Goal: Task Accomplishment & Management: Manage account settings

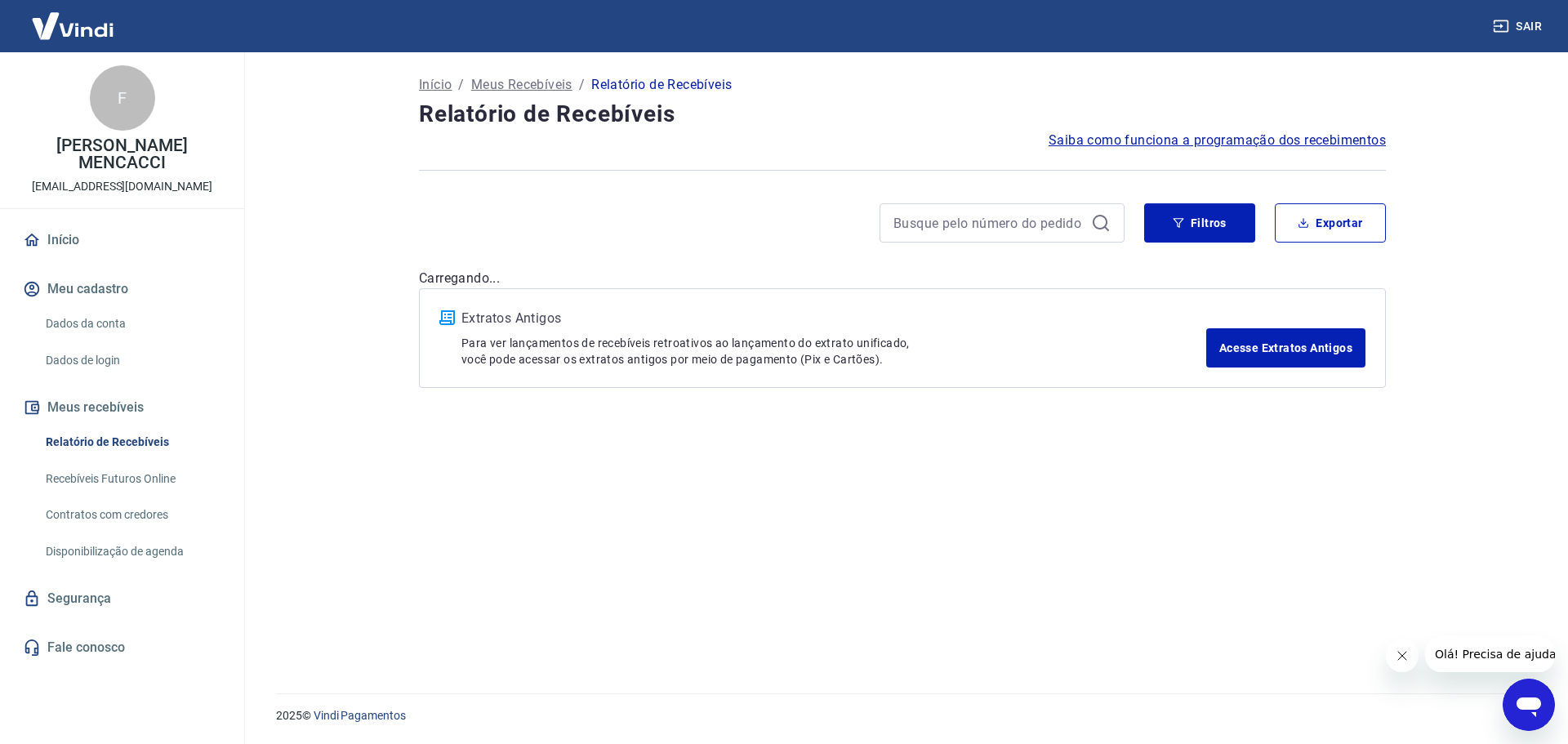
click at [117, 390] on button "Meus recebíveis" at bounding box center [122, 408] width 205 height 36
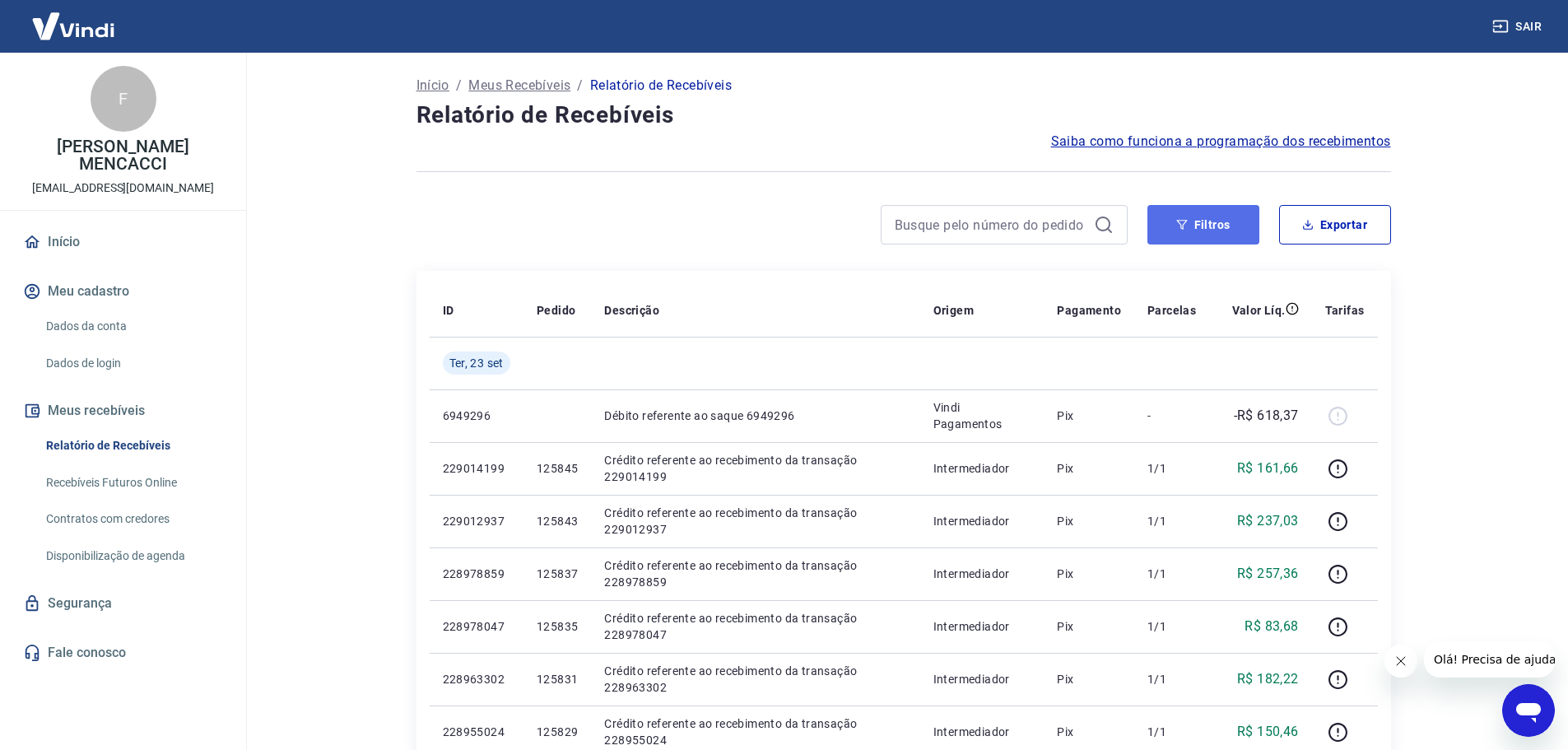
click at [1183, 224] on icon "button" at bounding box center [1181, 224] width 12 height 12
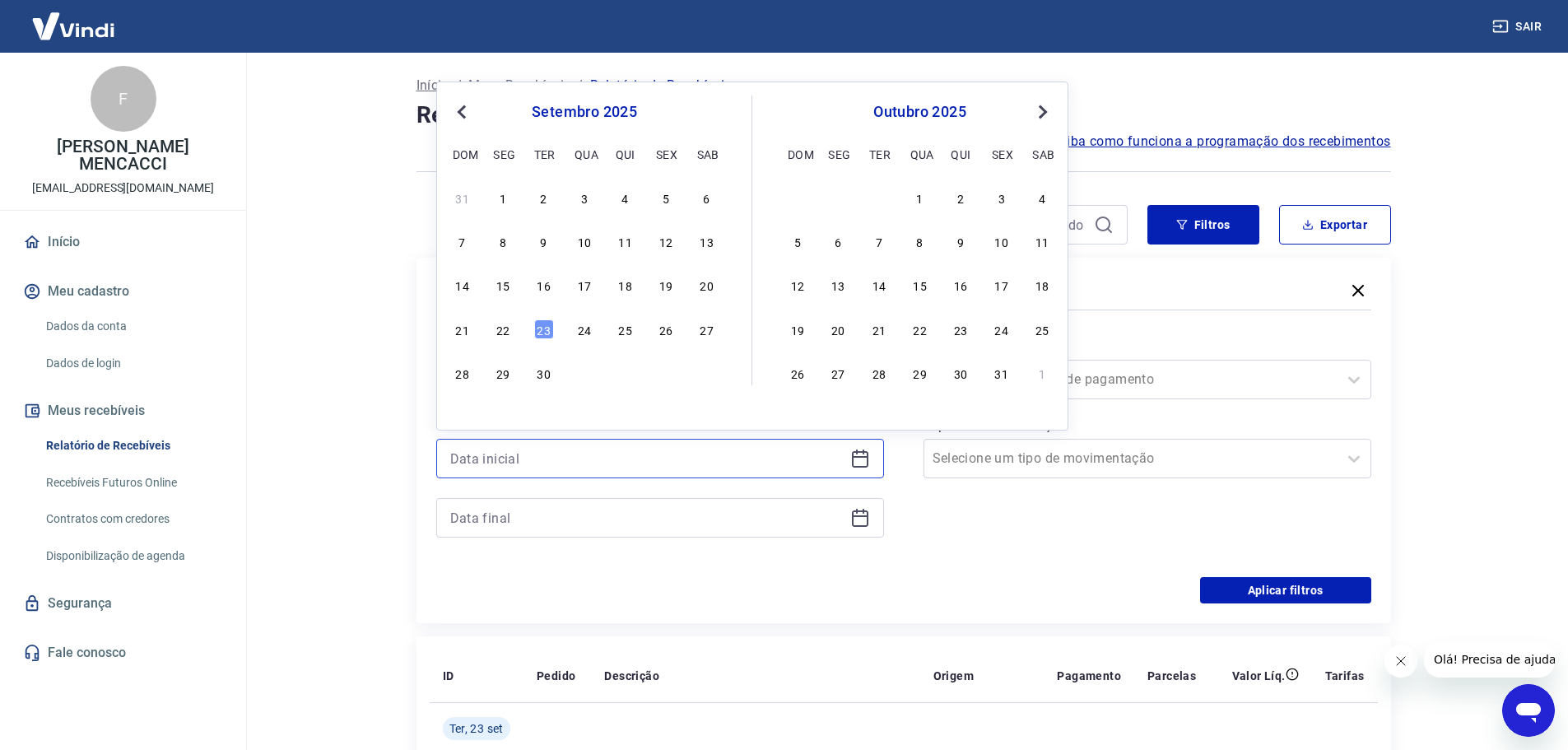
click at [486, 458] on input at bounding box center [647, 458] width 394 height 24
click at [627, 284] on div "18" at bounding box center [625, 285] width 20 height 20
type input "[DATE]"
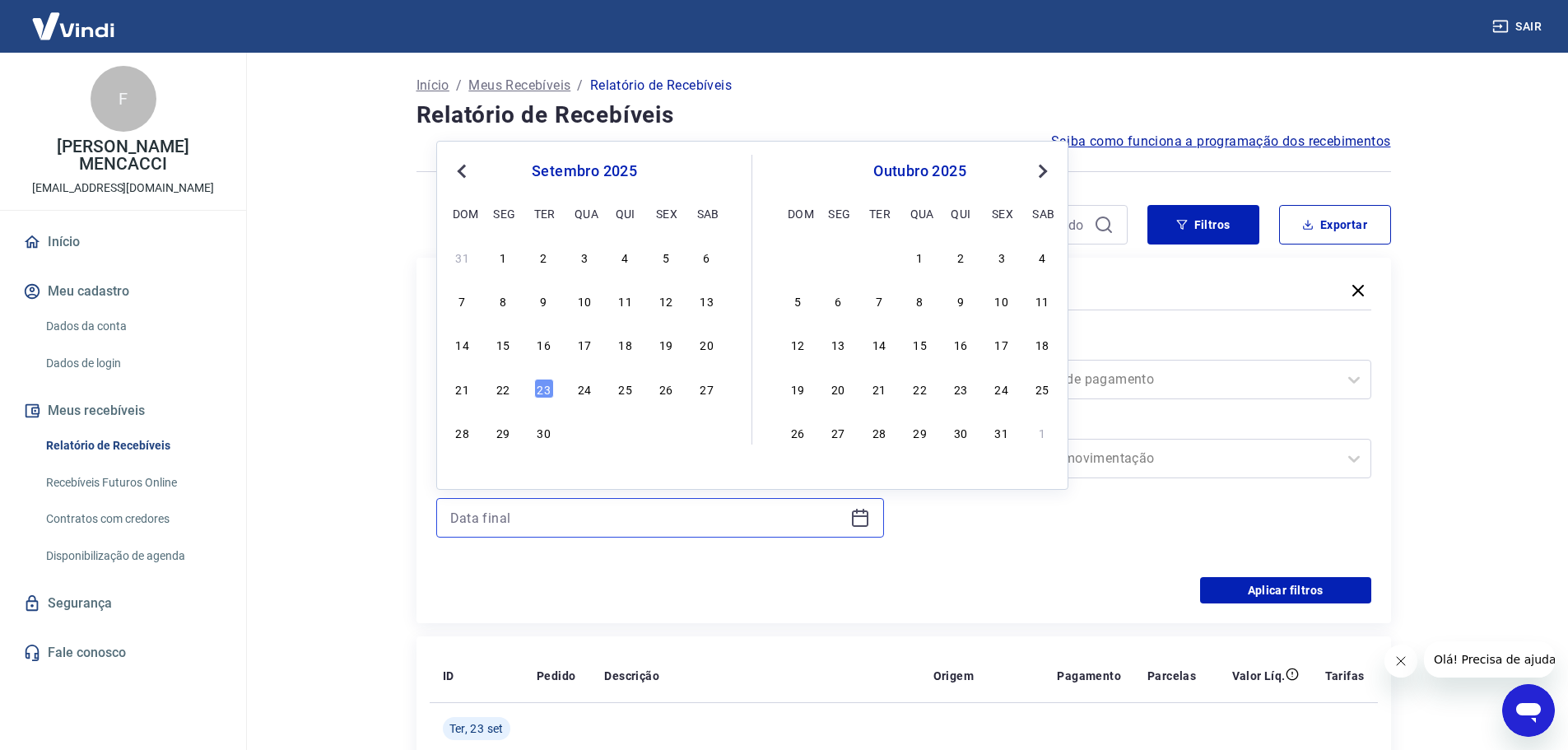
click at [499, 506] on input at bounding box center [647, 517] width 394 height 24
click at [623, 343] on div "18" at bounding box center [625, 344] width 20 height 20
type input "[DATE]"
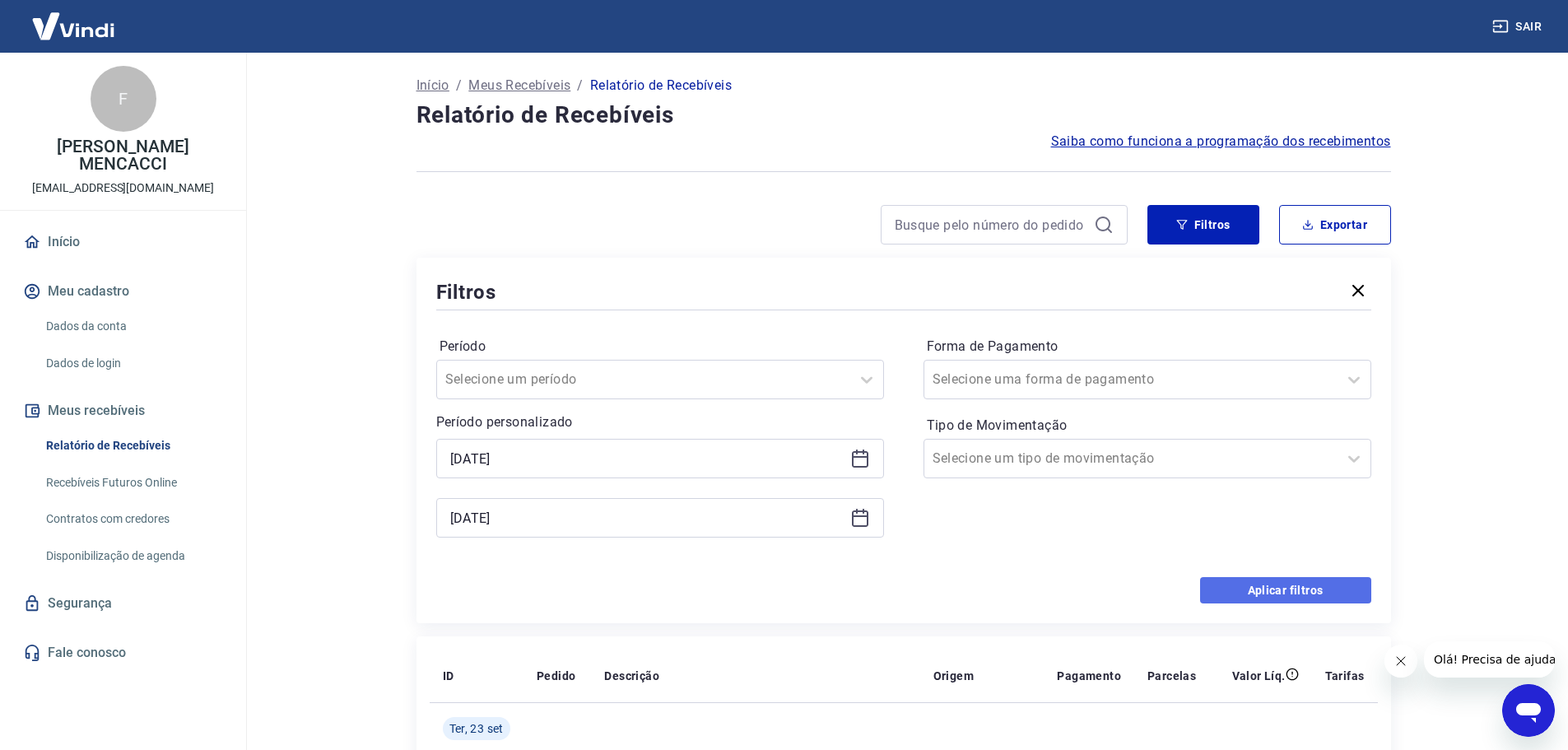
click at [1271, 581] on button "Aplicar filtros" at bounding box center [1286, 590] width 171 height 26
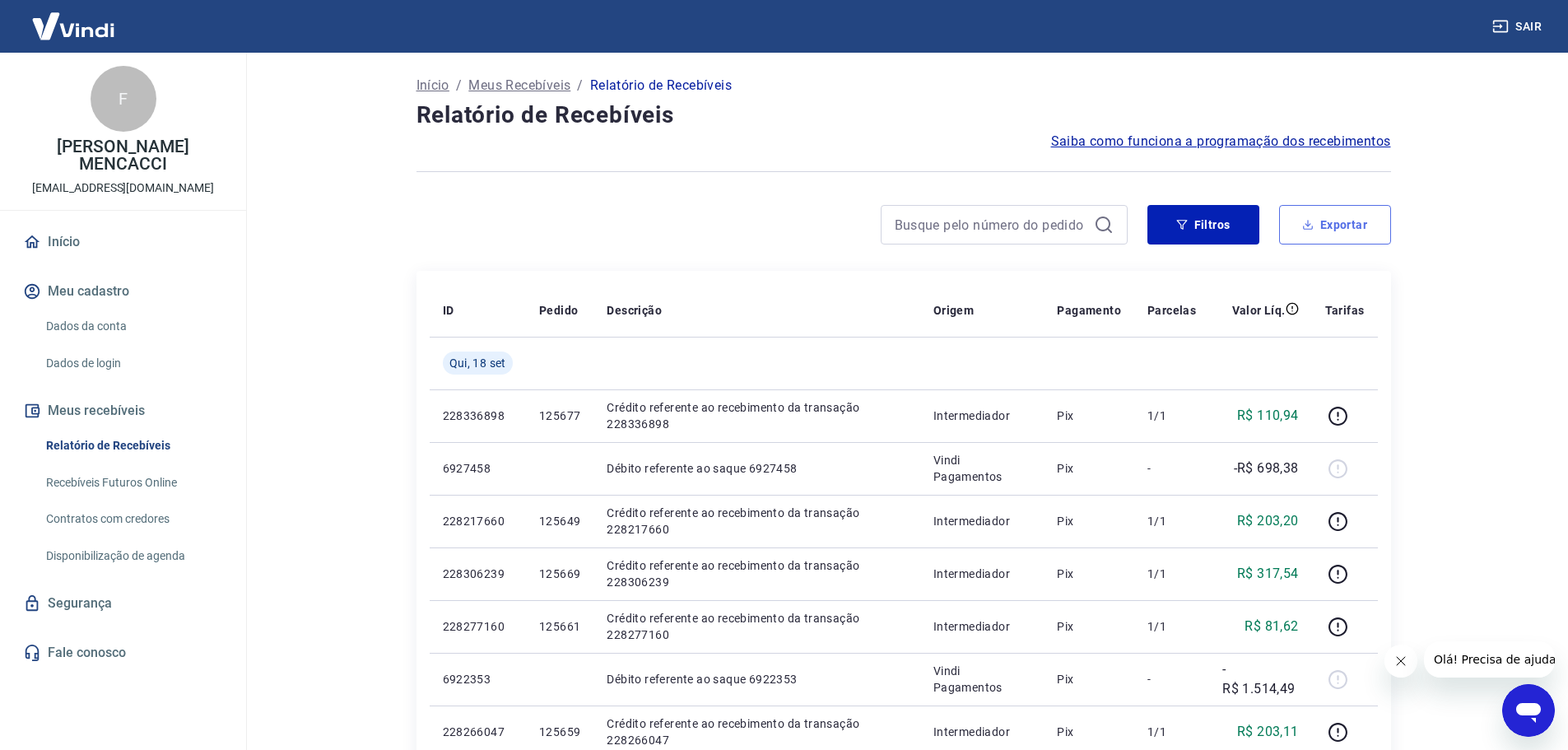
click at [1326, 226] on button "Exportar" at bounding box center [1336, 224] width 112 height 40
type input "[DATE]"
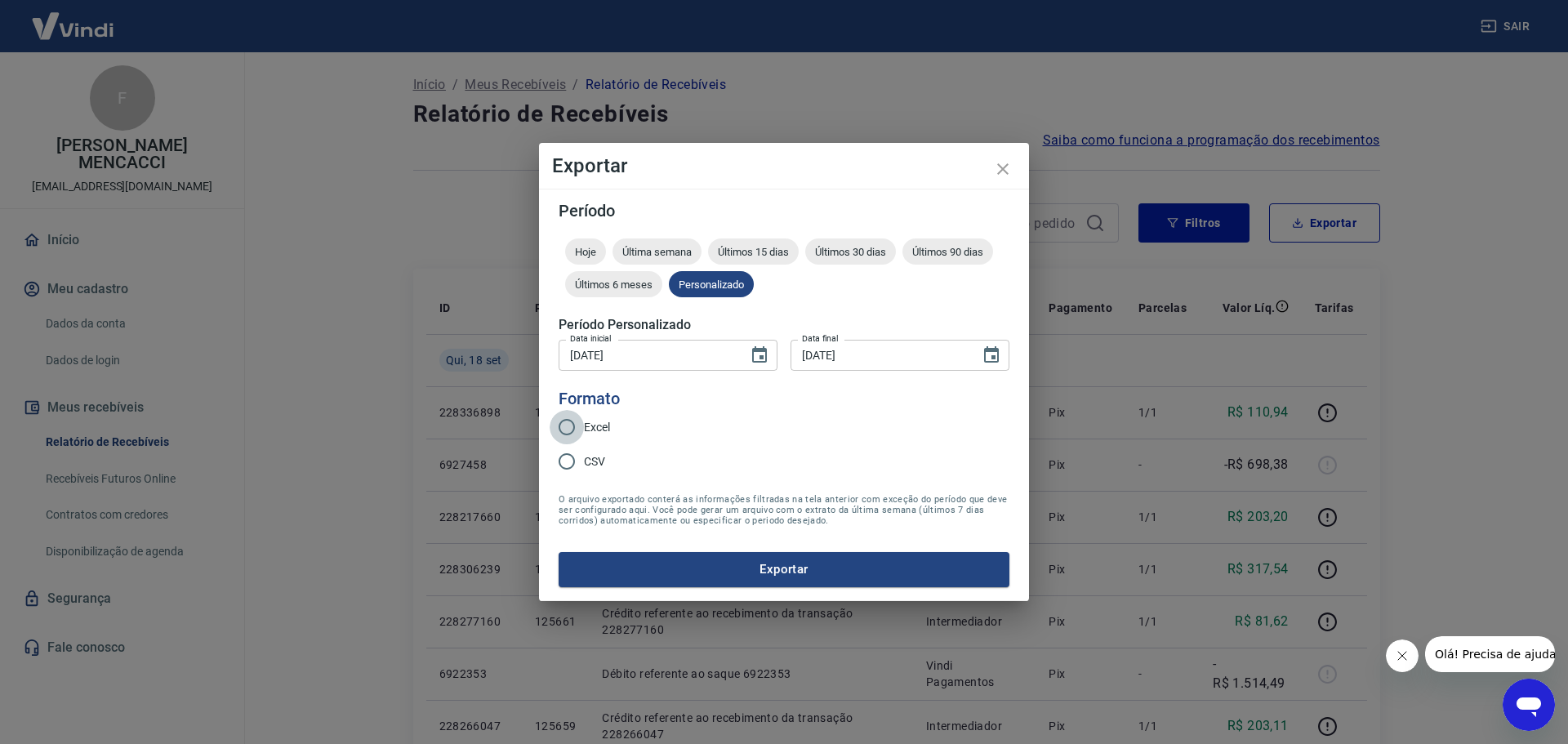
drag, startPoint x: 583, startPoint y: 419, endPoint x: 567, endPoint y: 429, distance: 18.9
click at [575, 422] on input "Excel" at bounding box center [567, 427] width 34 height 34
radio input "true"
click at [774, 568] on button "Exportar" at bounding box center [784, 570] width 451 height 34
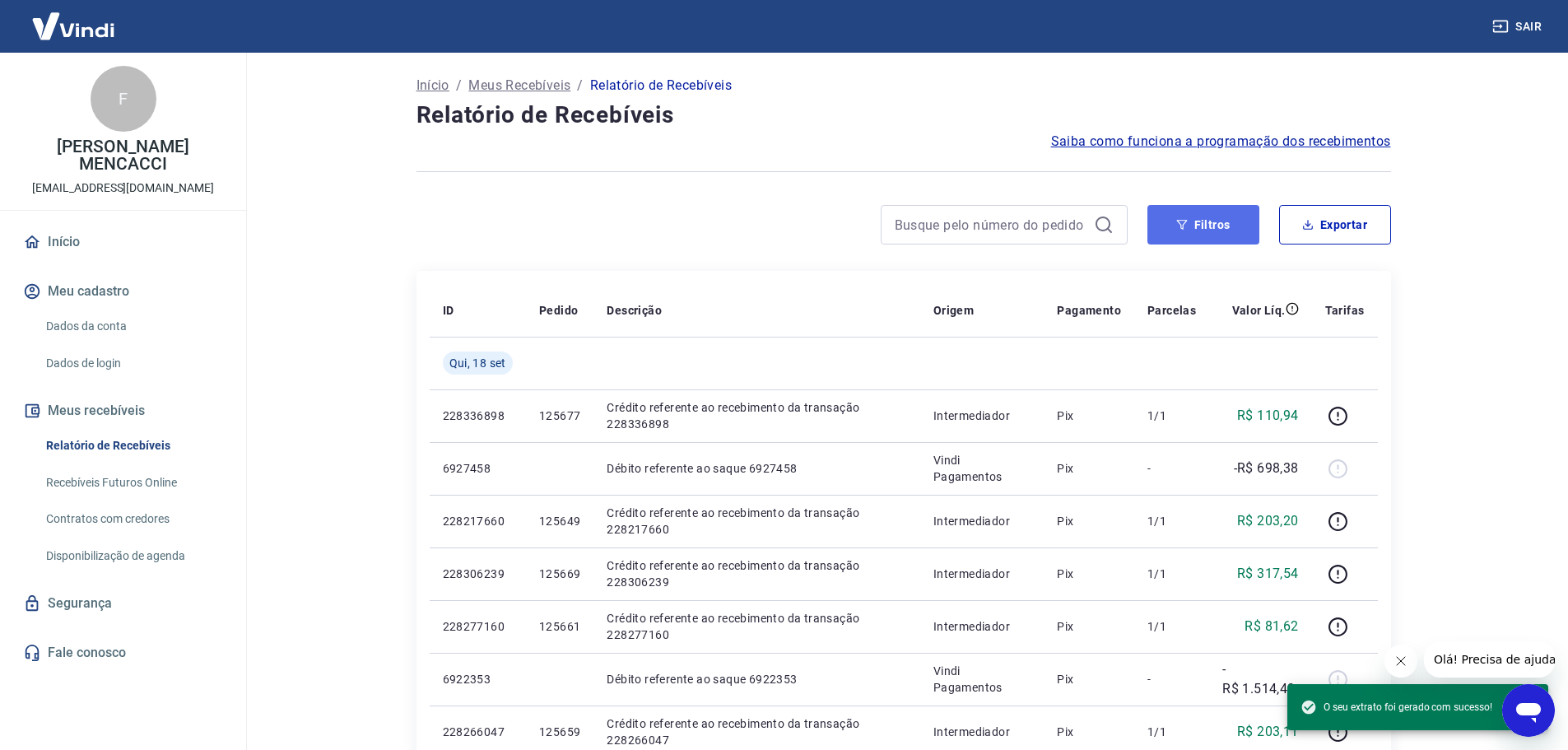
click at [1184, 222] on icon "button" at bounding box center [1181, 224] width 12 height 12
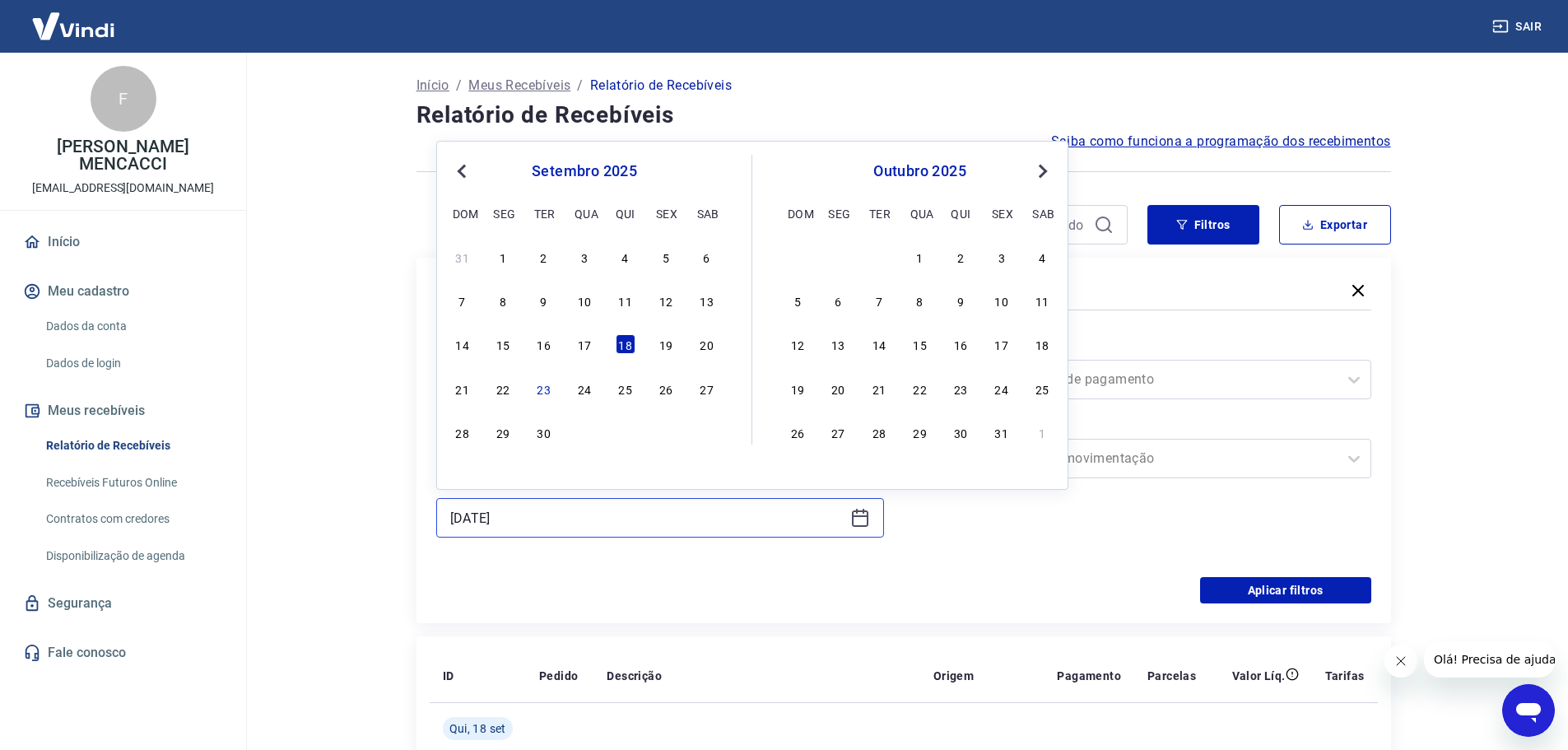
click at [526, 517] on input "[DATE]" at bounding box center [647, 517] width 394 height 24
click at [666, 348] on div "19" at bounding box center [666, 344] width 20 height 20
type input "[DATE]"
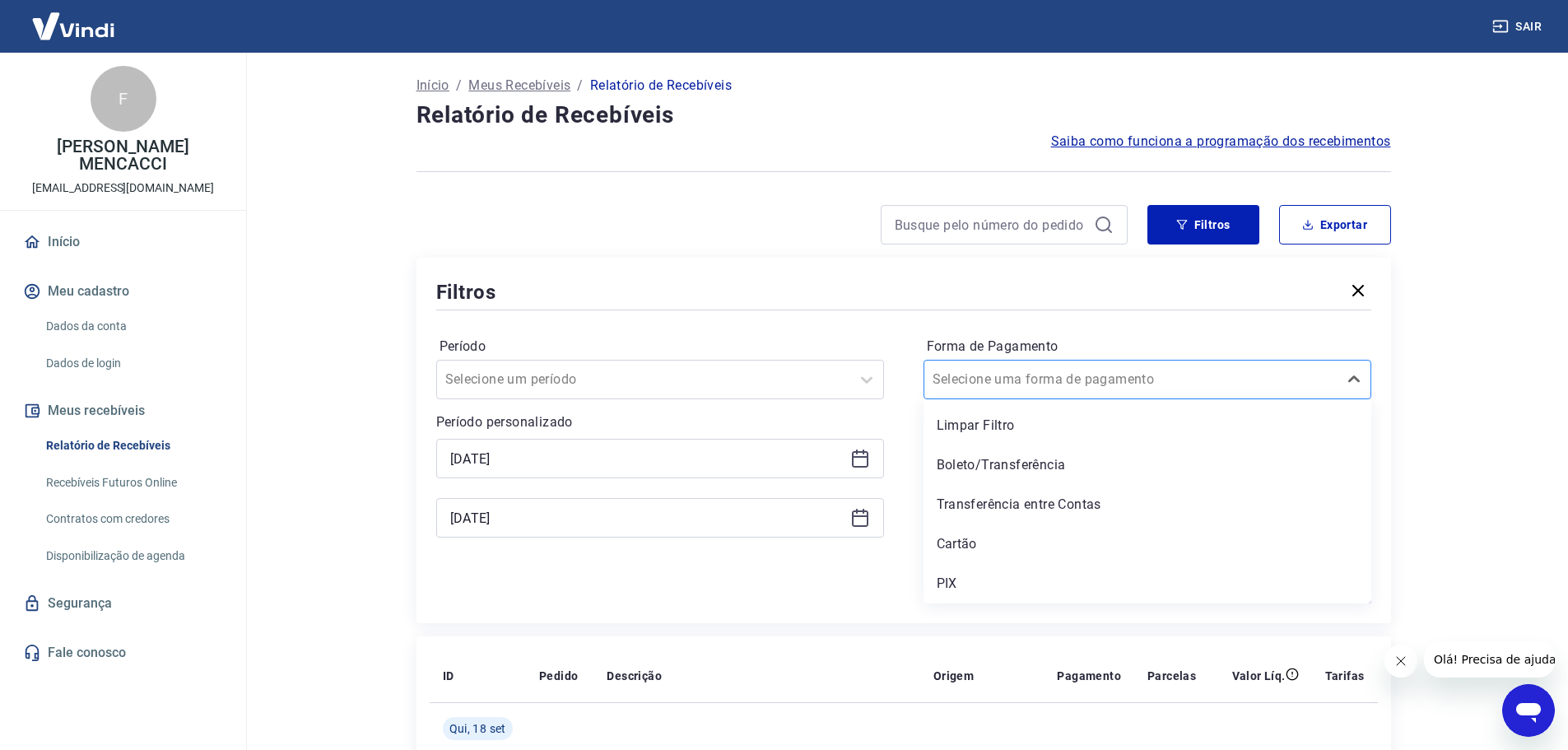
click at [1116, 367] on div "Selecione uma forma de pagamento" at bounding box center [1131, 380] width 414 height 30
drag, startPoint x: 951, startPoint y: 581, endPoint x: 1122, endPoint y: 498, distance: 190.1
click at [951, 582] on div "PIX" at bounding box center [1147, 583] width 448 height 33
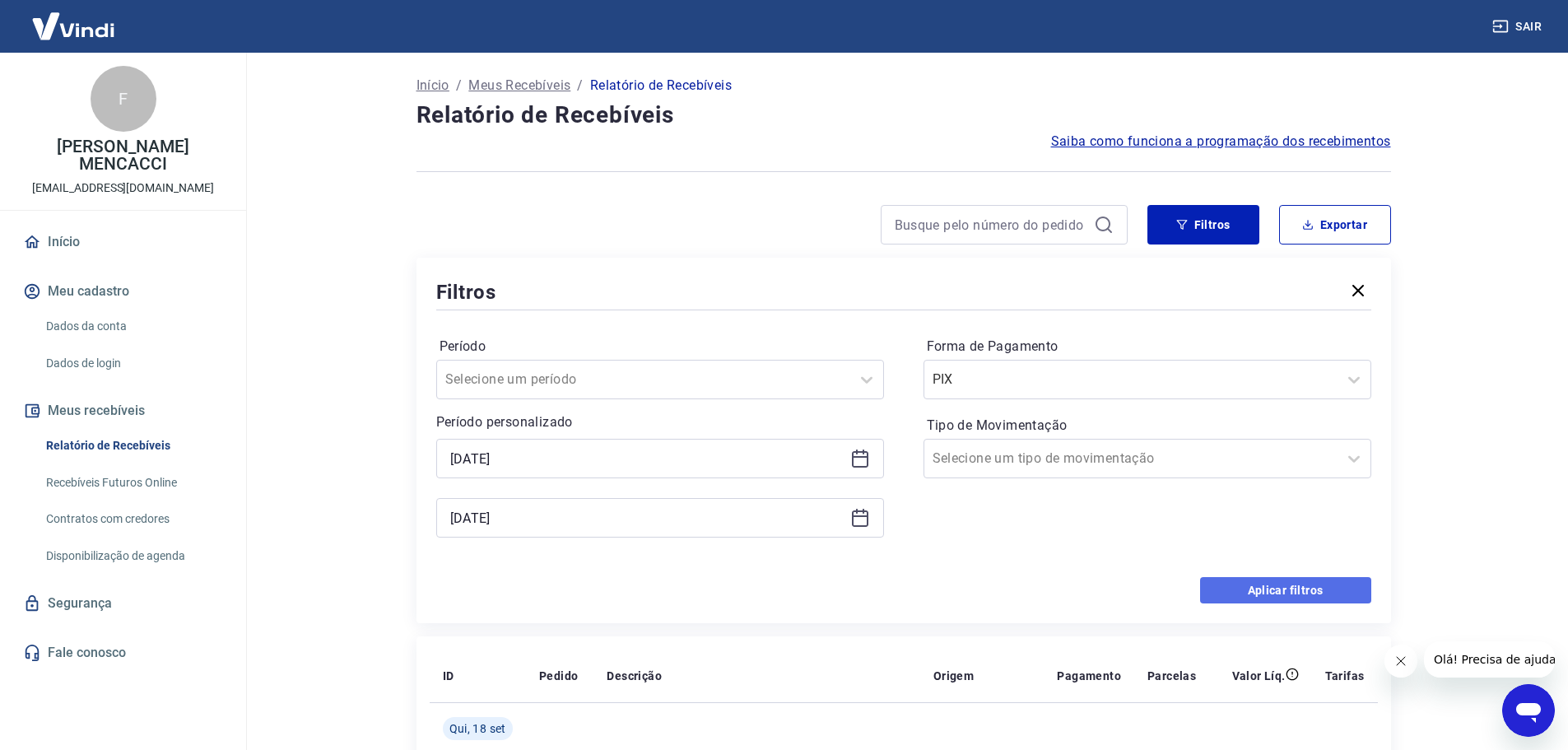
click at [1302, 589] on button "Aplicar filtros" at bounding box center [1286, 590] width 171 height 26
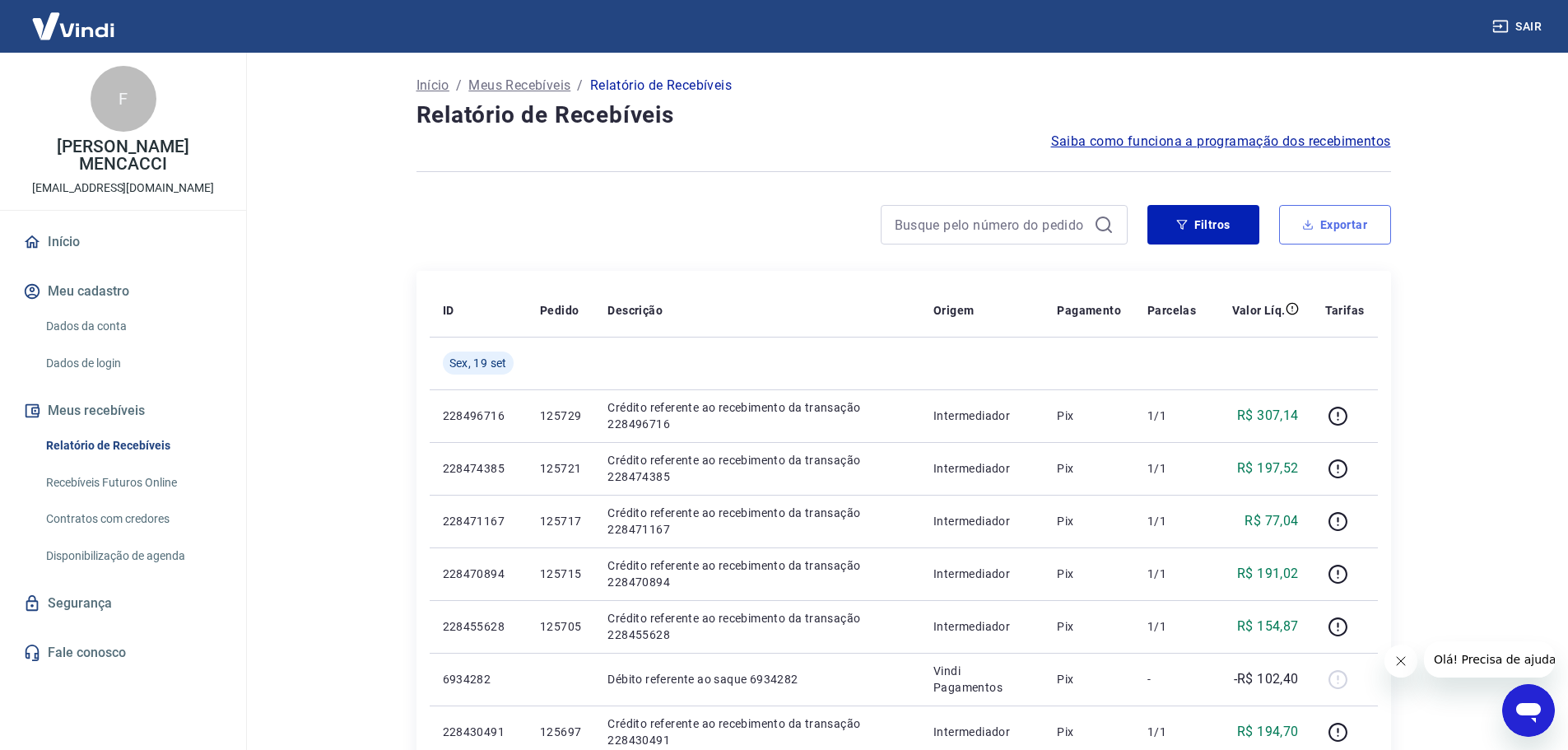
click at [1345, 229] on button "Exportar" at bounding box center [1336, 224] width 112 height 40
type input "[DATE]"
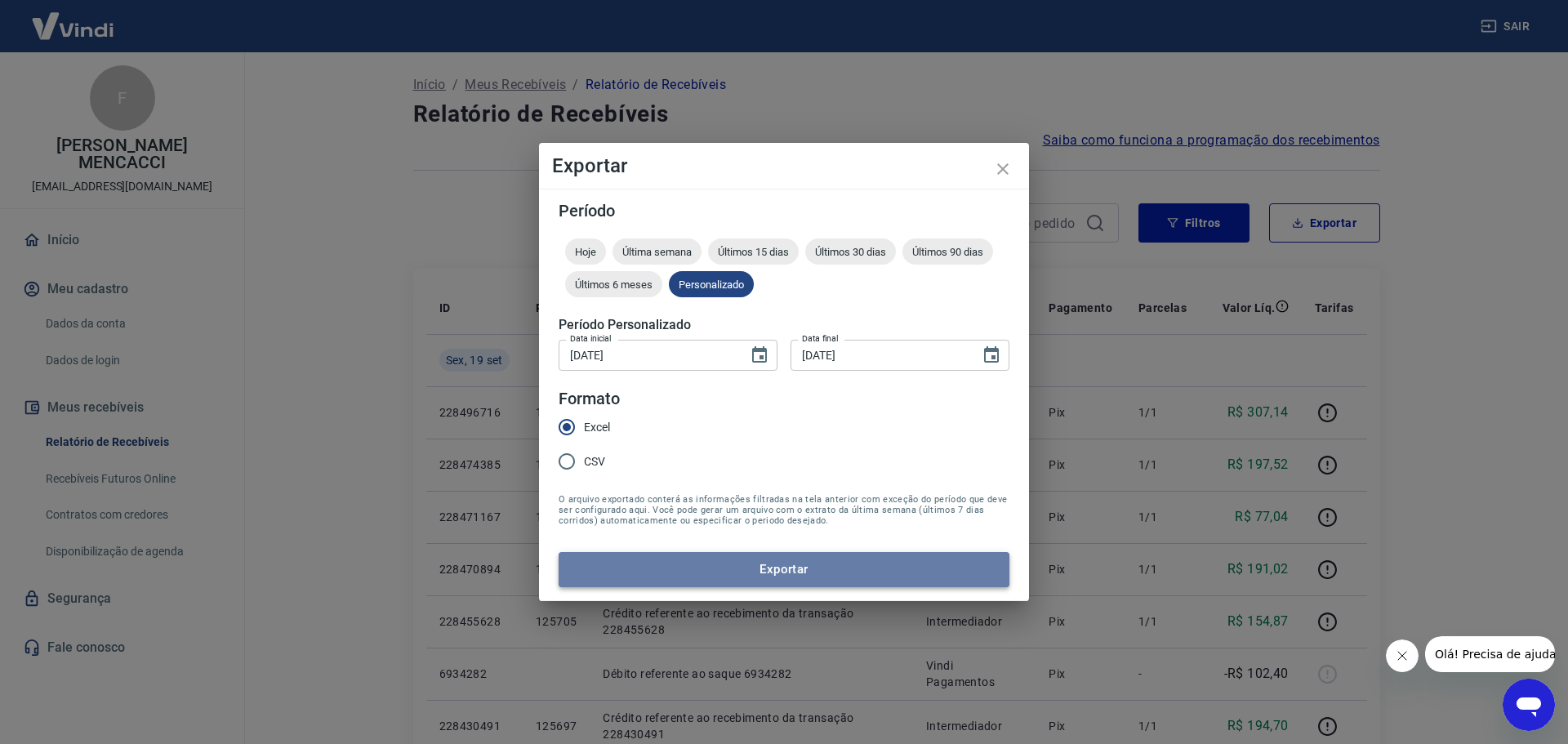
click at [795, 564] on button "Exportar" at bounding box center [784, 570] width 451 height 34
